Goal: Find specific page/section

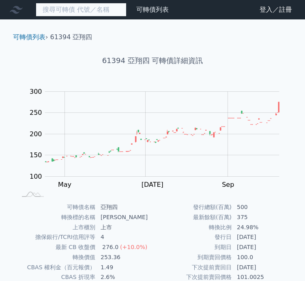
click at [87, 5] on input at bounding box center [81, 10] width 91 height 14
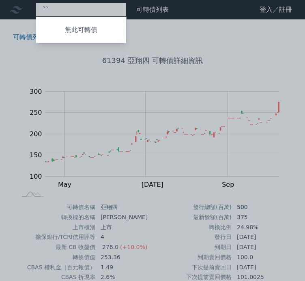
type input "ˇ"
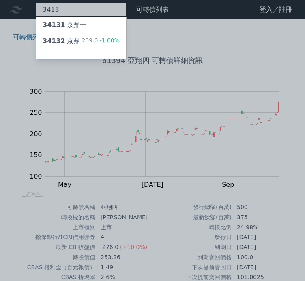
type input "3413"
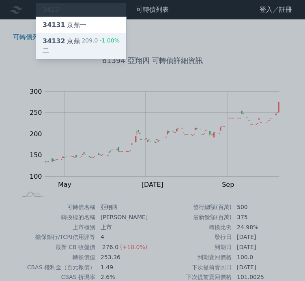
click at [81, 40] on div "34132 京鼎二" at bounding box center [62, 45] width 39 height 19
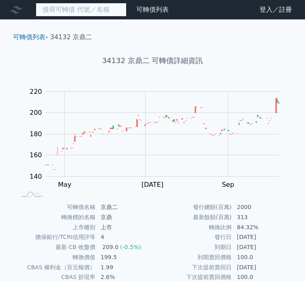
click at [63, 6] on input at bounding box center [81, 10] width 91 height 14
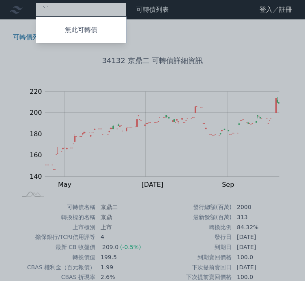
type input "ˋ"
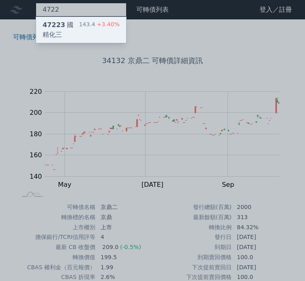
type input "4722"
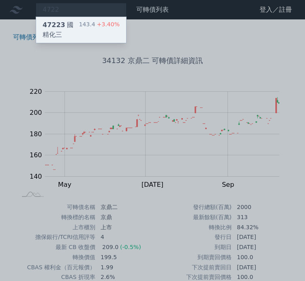
click at [62, 20] on div "47223 國精化三" at bounding box center [61, 29] width 36 height 19
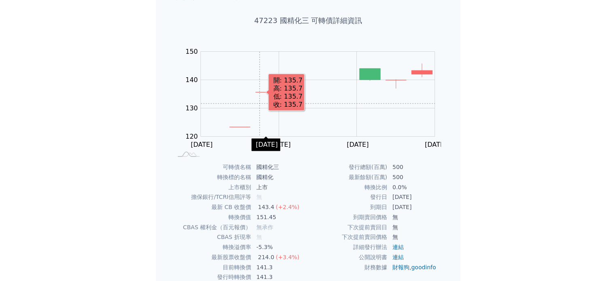
scroll to position [76, 0]
